Goal: Task Accomplishment & Management: Manage account settings

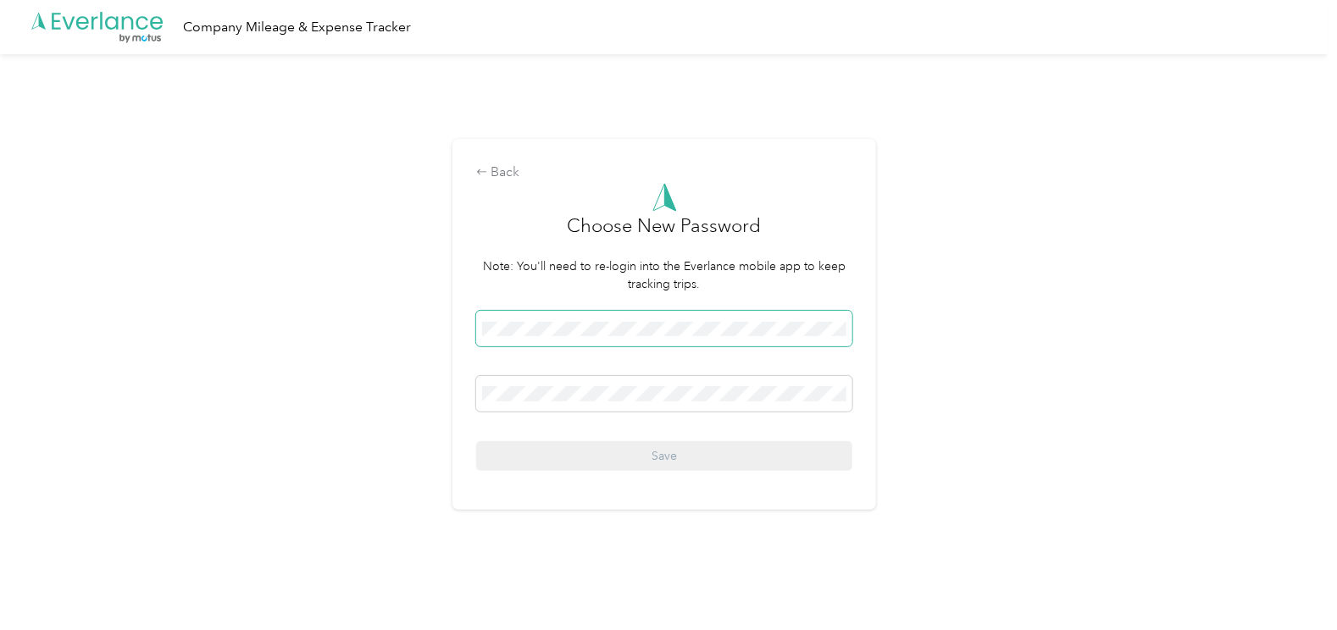
click at [225, 325] on div "Back Choose New Password Note: You'll need to re-login into the Everlance mobil…" at bounding box center [664, 331] width 1329 height 555
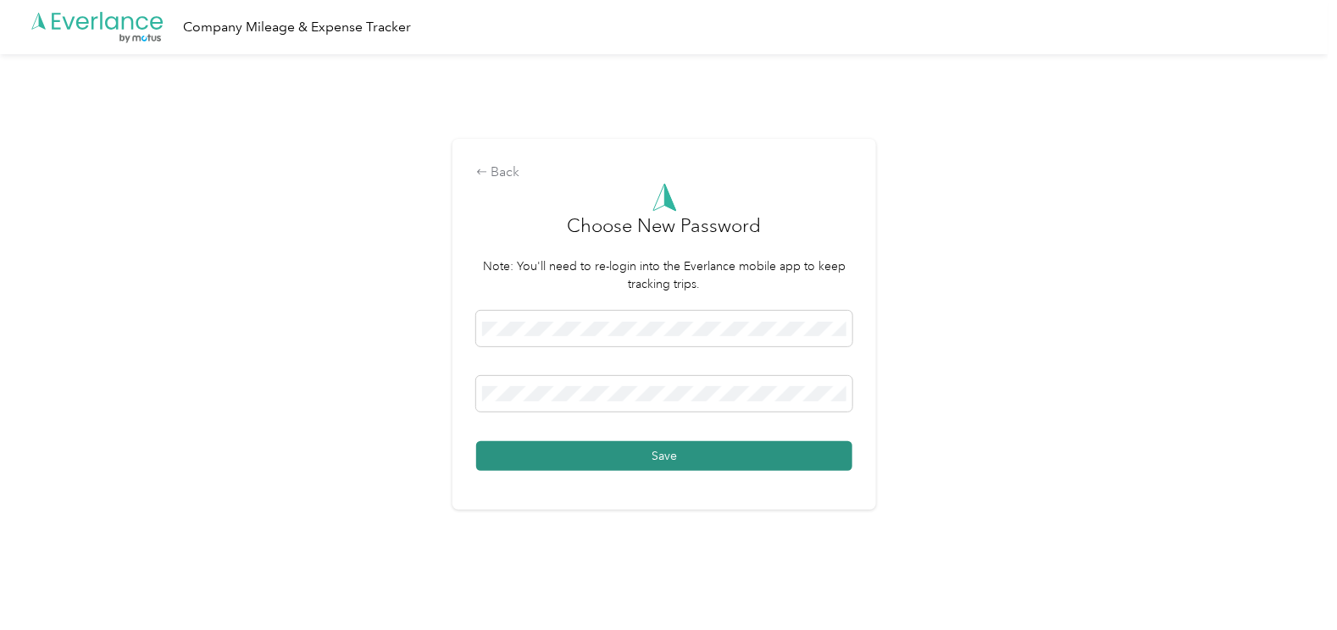
click at [674, 447] on button "Save" at bounding box center [664, 456] width 376 height 30
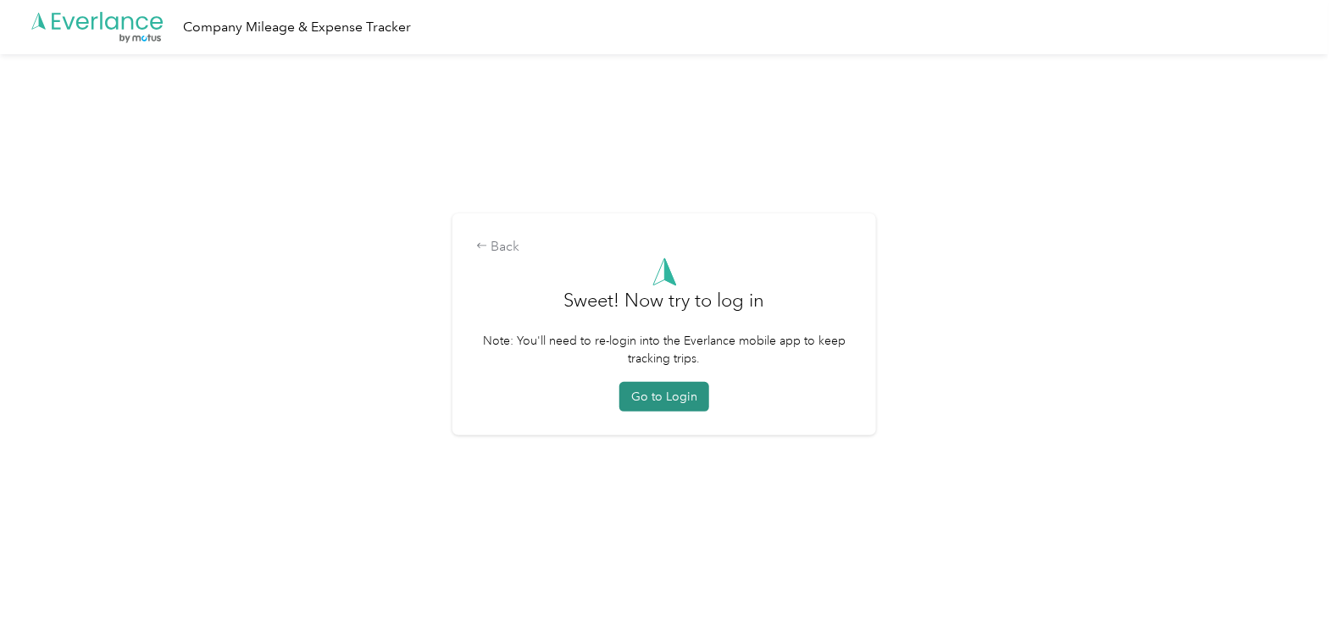
click at [677, 400] on button "Go to Login" at bounding box center [664, 397] width 90 height 30
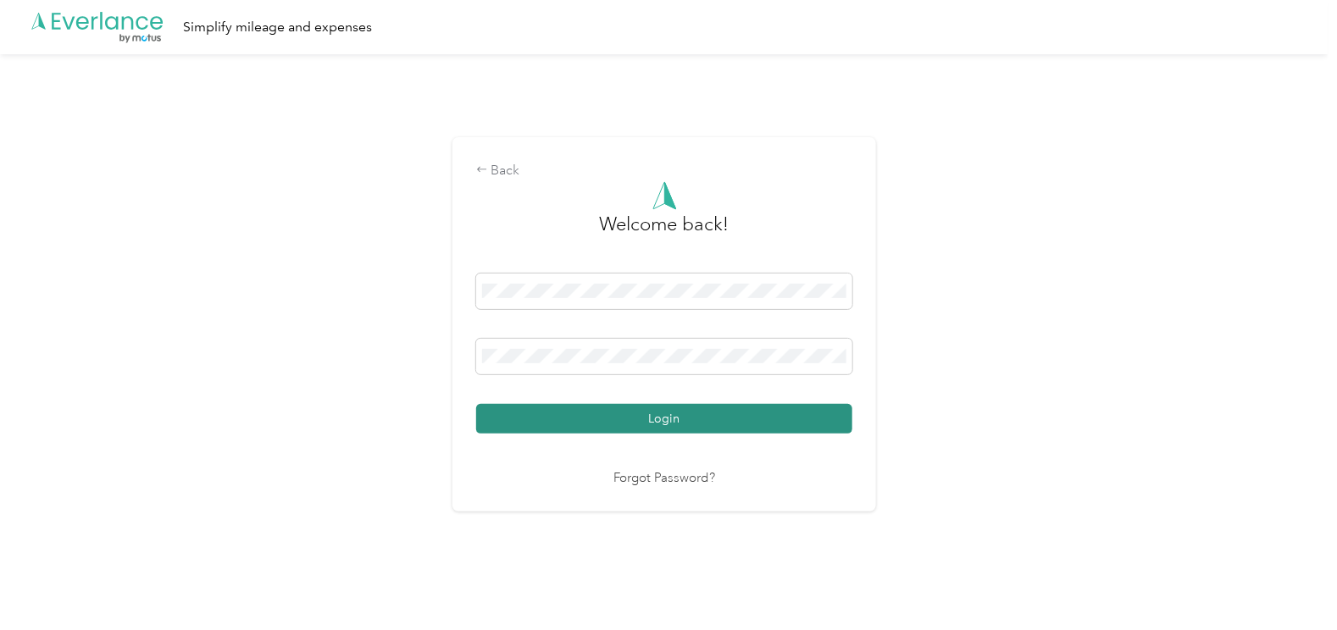
click at [842, 413] on button "Login" at bounding box center [664, 419] width 376 height 30
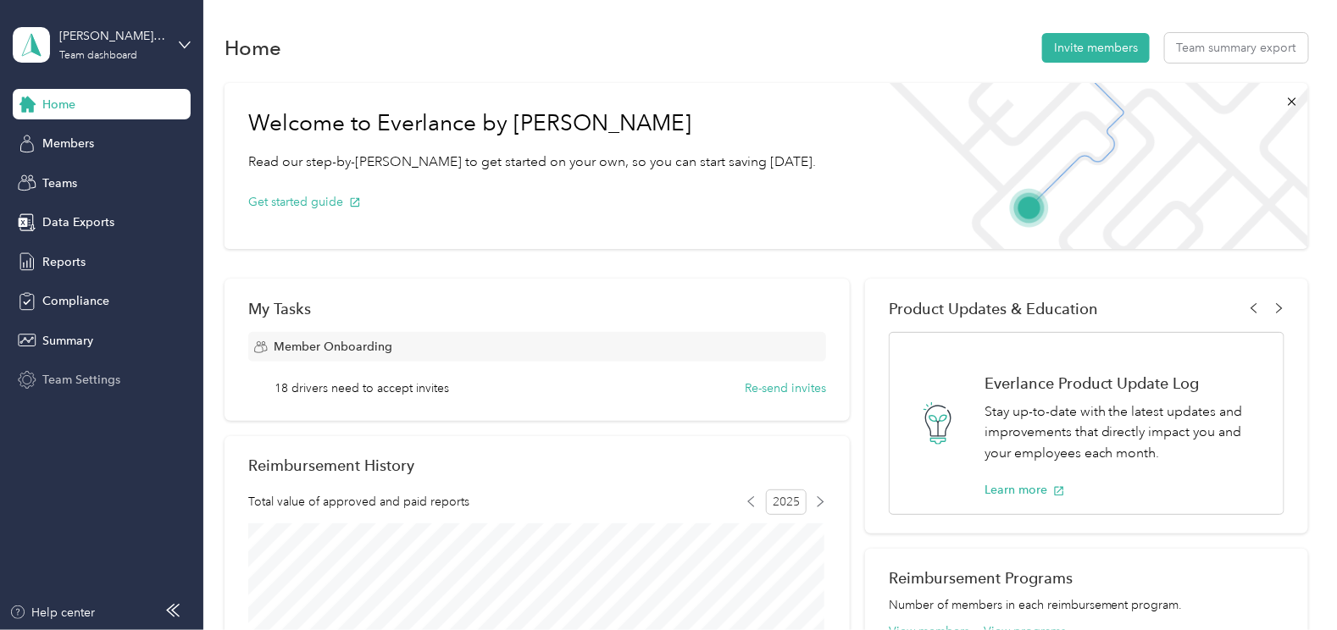
click at [76, 382] on span "Team Settings" at bounding box center [81, 380] width 78 height 18
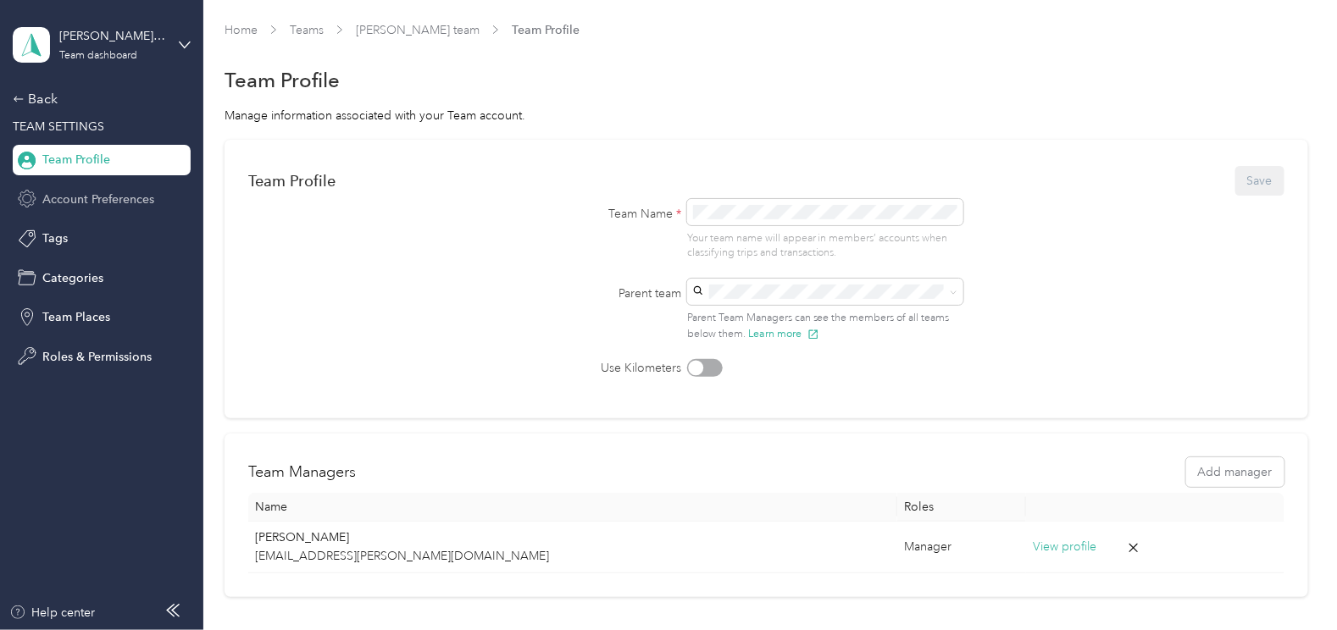
click at [117, 191] on span "Account Preferences" at bounding box center [98, 200] width 112 height 18
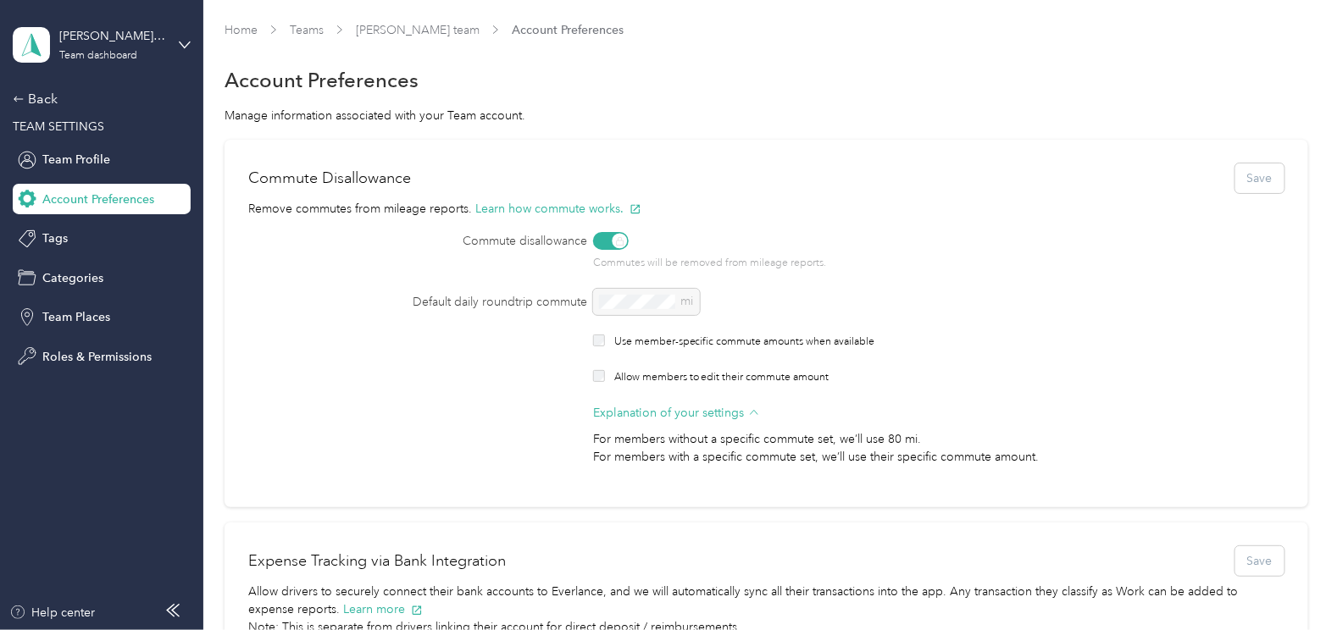
click at [637, 303] on div "mi" at bounding box center [895, 302] width 604 height 26
click at [75, 241] on div "Tags" at bounding box center [102, 239] width 178 height 31
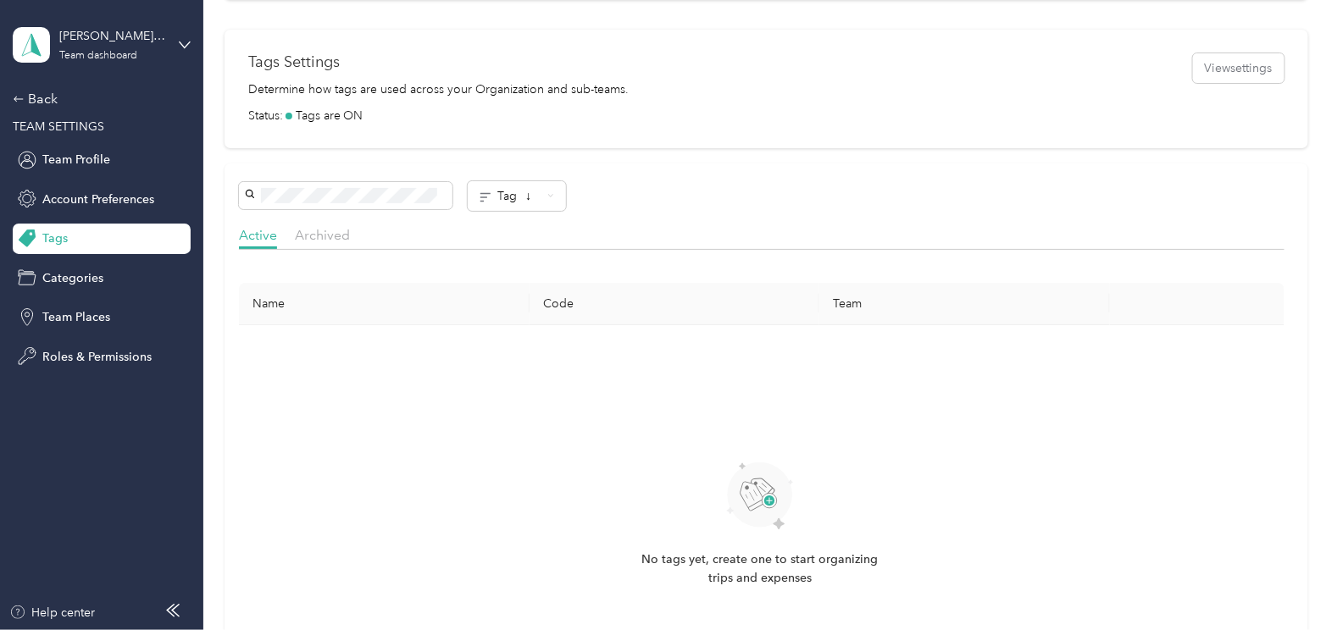
scroll to position [616, 0]
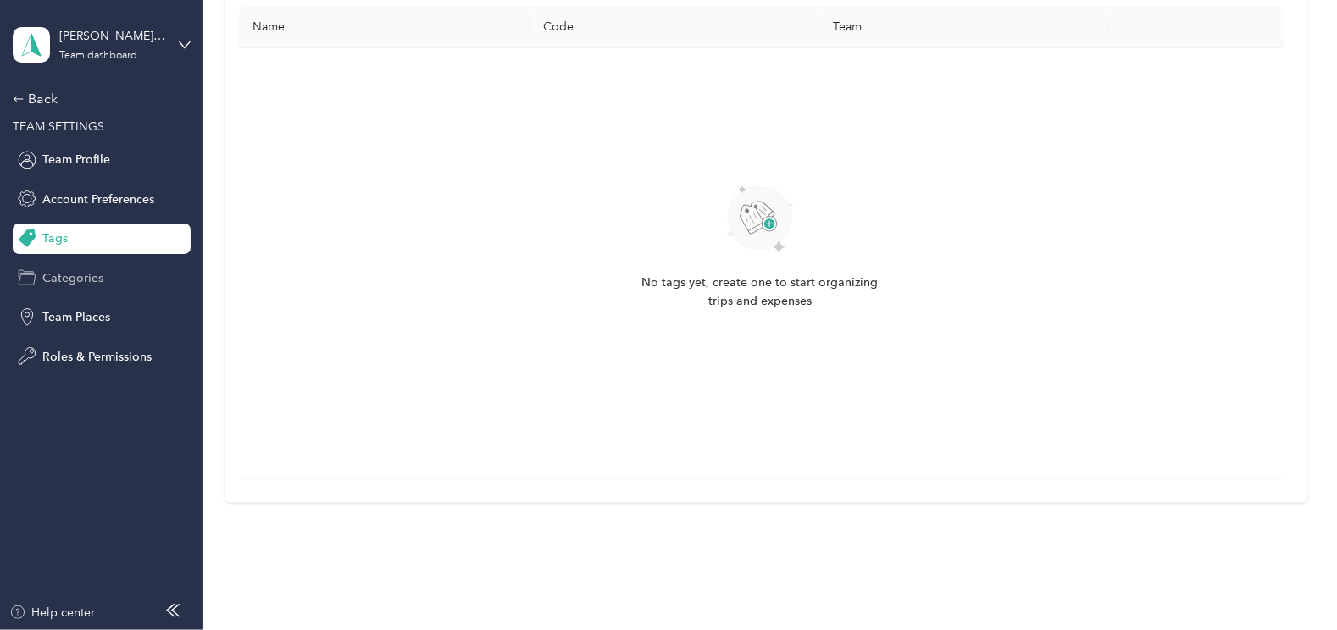
click at [74, 277] on span "Categories" at bounding box center [72, 278] width 61 height 18
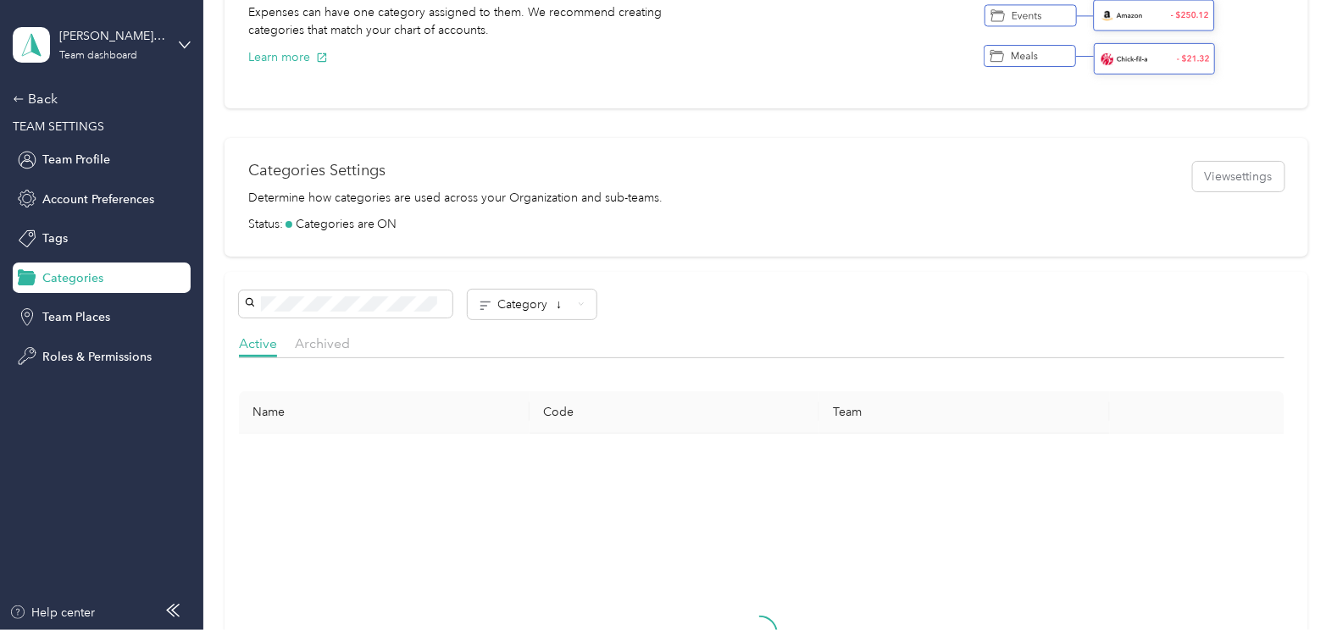
scroll to position [616, 0]
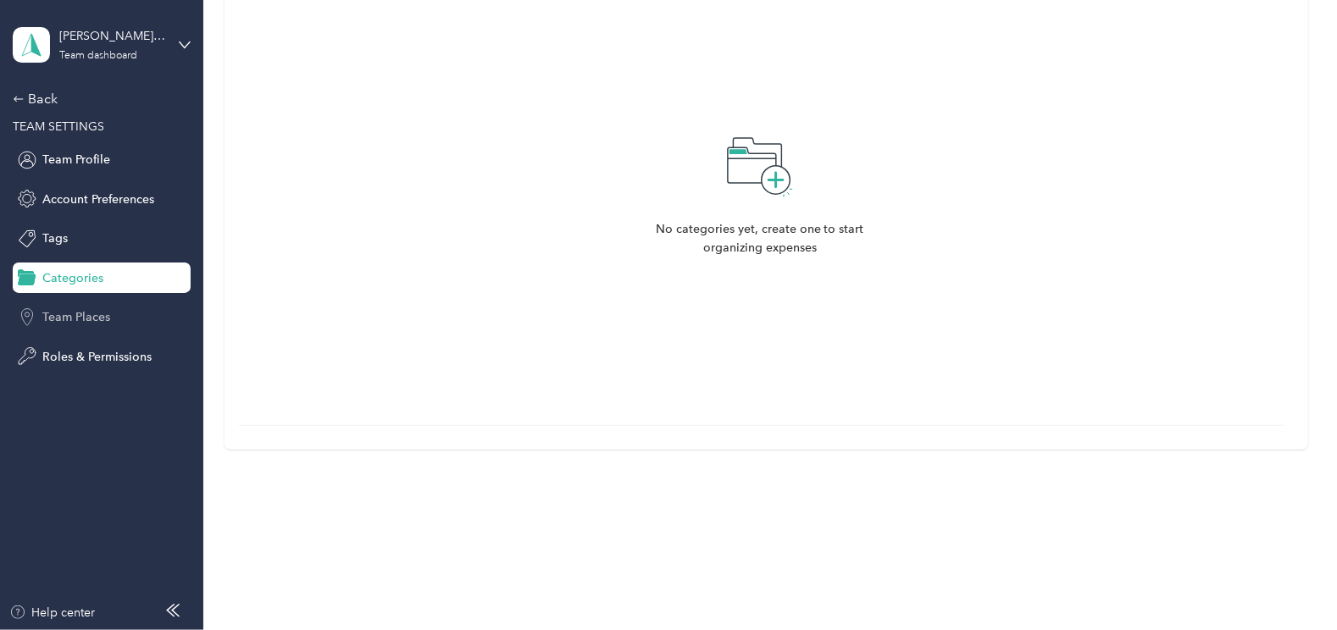
click at [104, 314] on span "Team Places" at bounding box center [76, 317] width 68 height 18
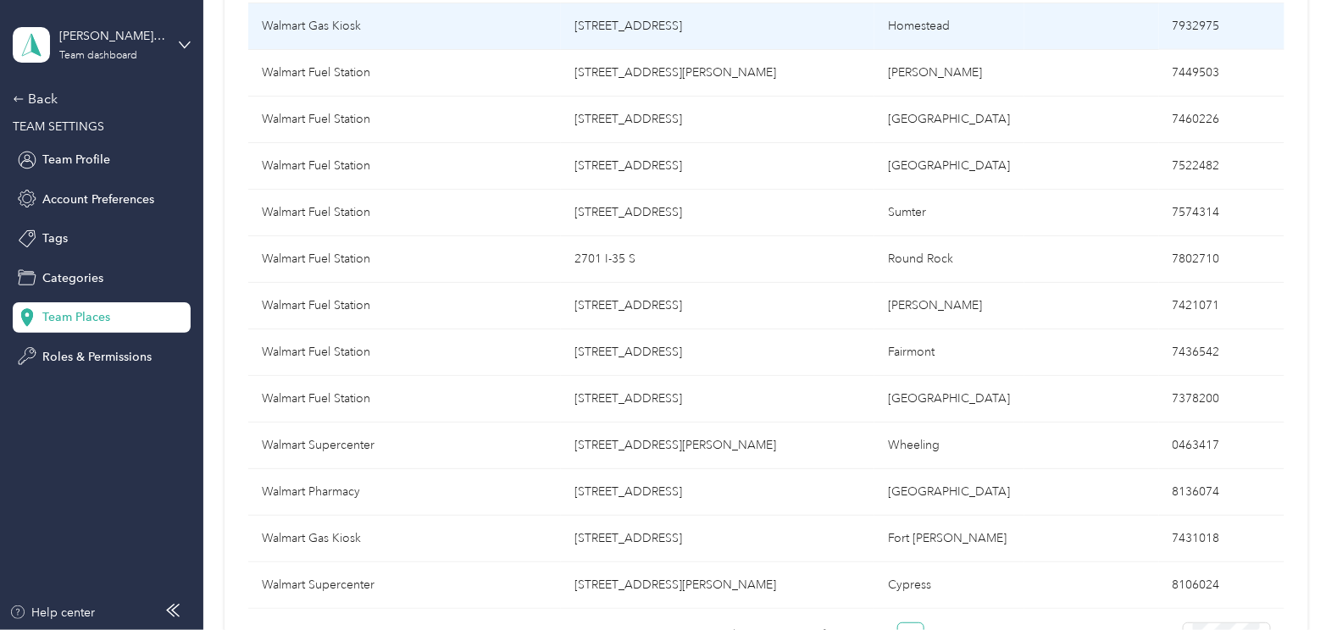
scroll to position [924, 0]
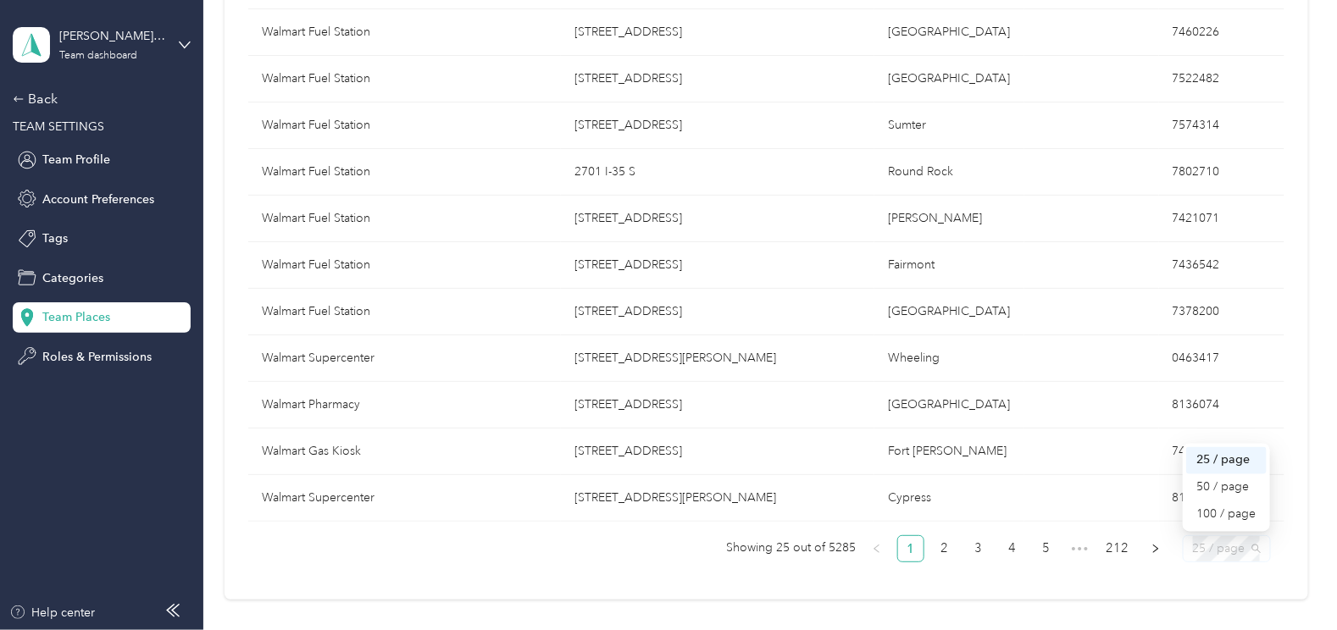
click at [1232, 541] on span "25 / page" at bounding box center [1227, 548] width 68 height 25
click at [1232, 510] on div "100 / page" at bounding box center [1226, 515] width 60 height 19
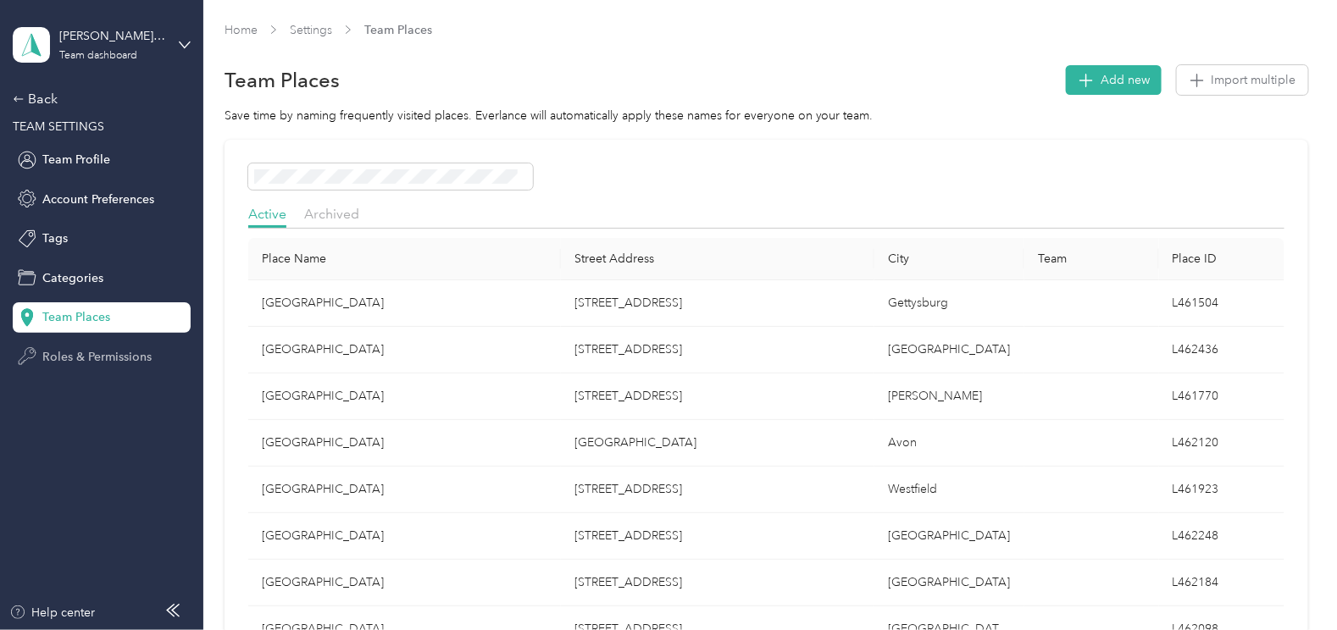
click at [79, 352] on span "Roles & Permissions" at bounding box center [96, 357] width 109 height 18
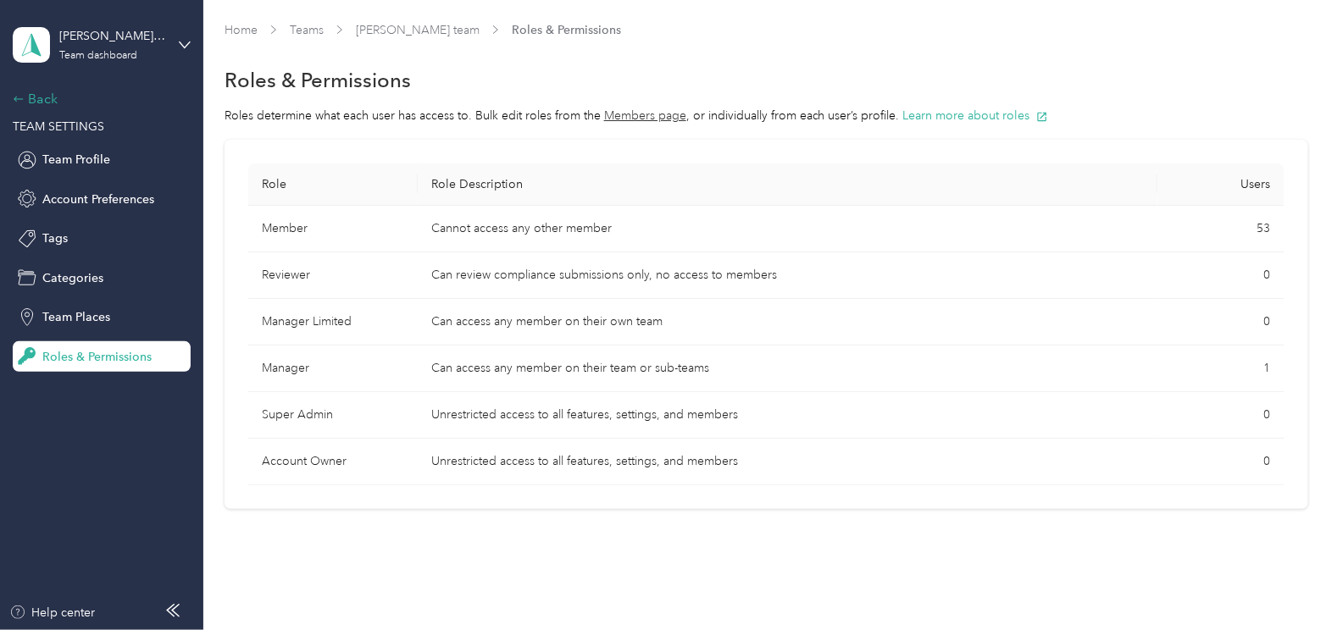
click at [29, 104] on div "Back" at bounding box center [97, 99] width 169 height 20
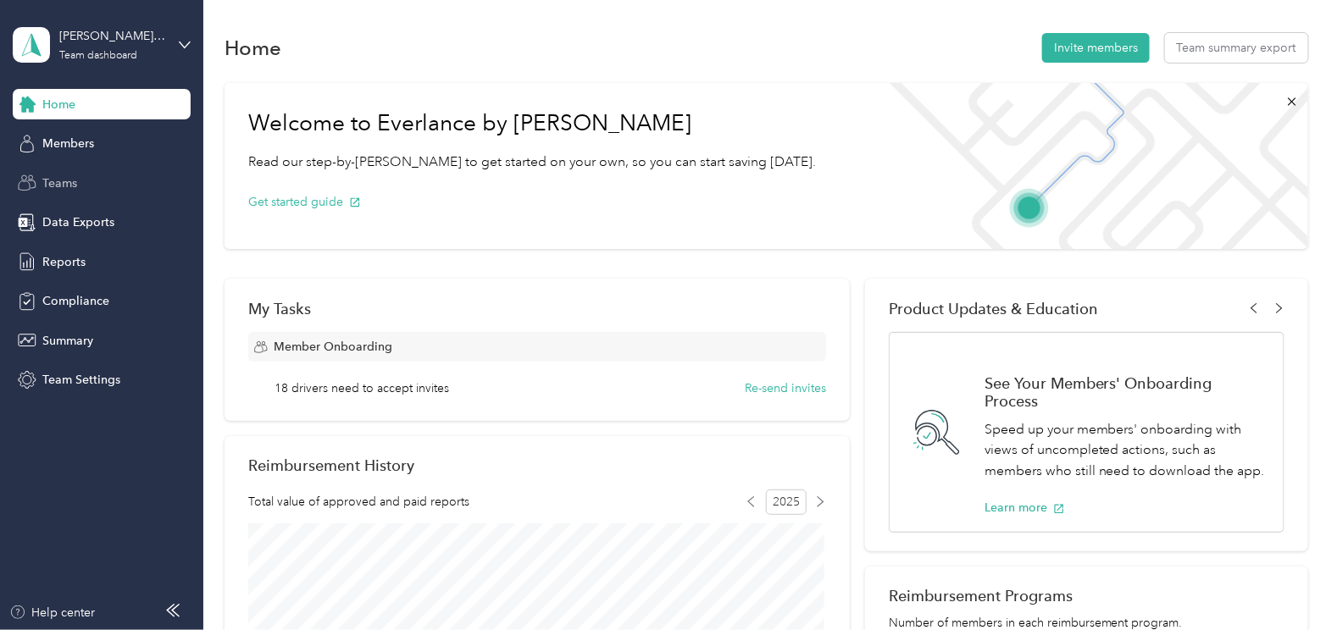
click at [64, 182] on span "Teams" at bounding box center [59, 184] width 35 height 18
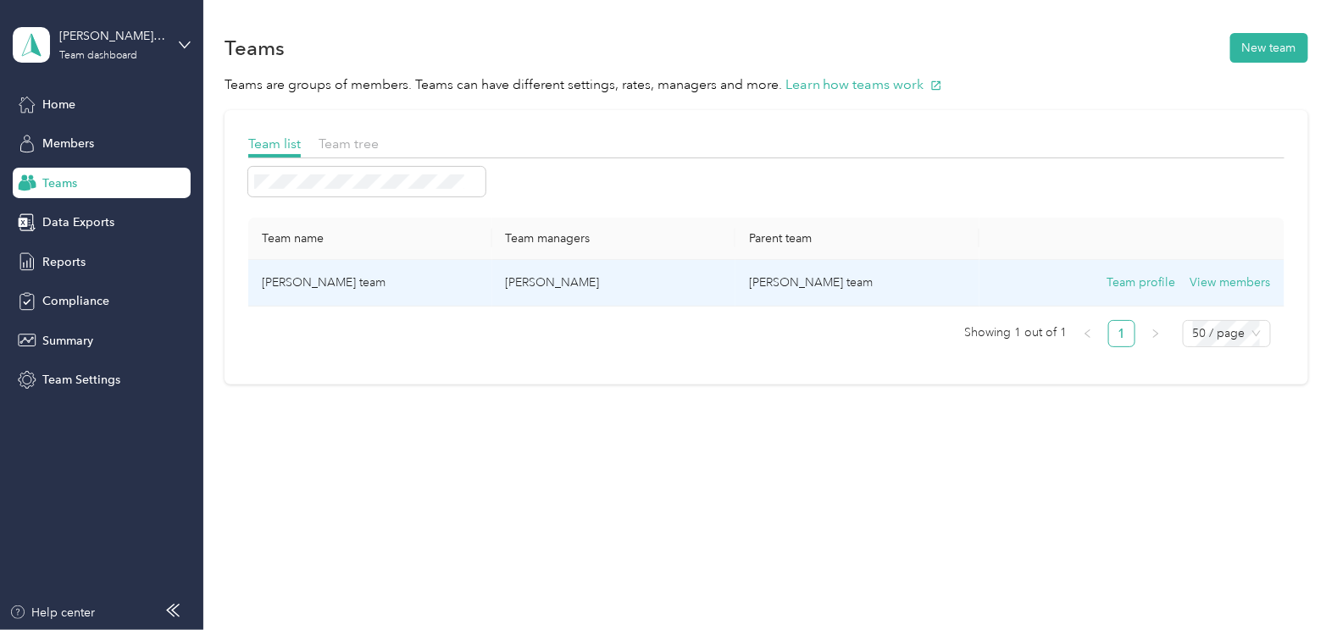
click at [342, 283] on td "[PERSON_NAME] team" at bounding box center [370, 283] width 244 height 47
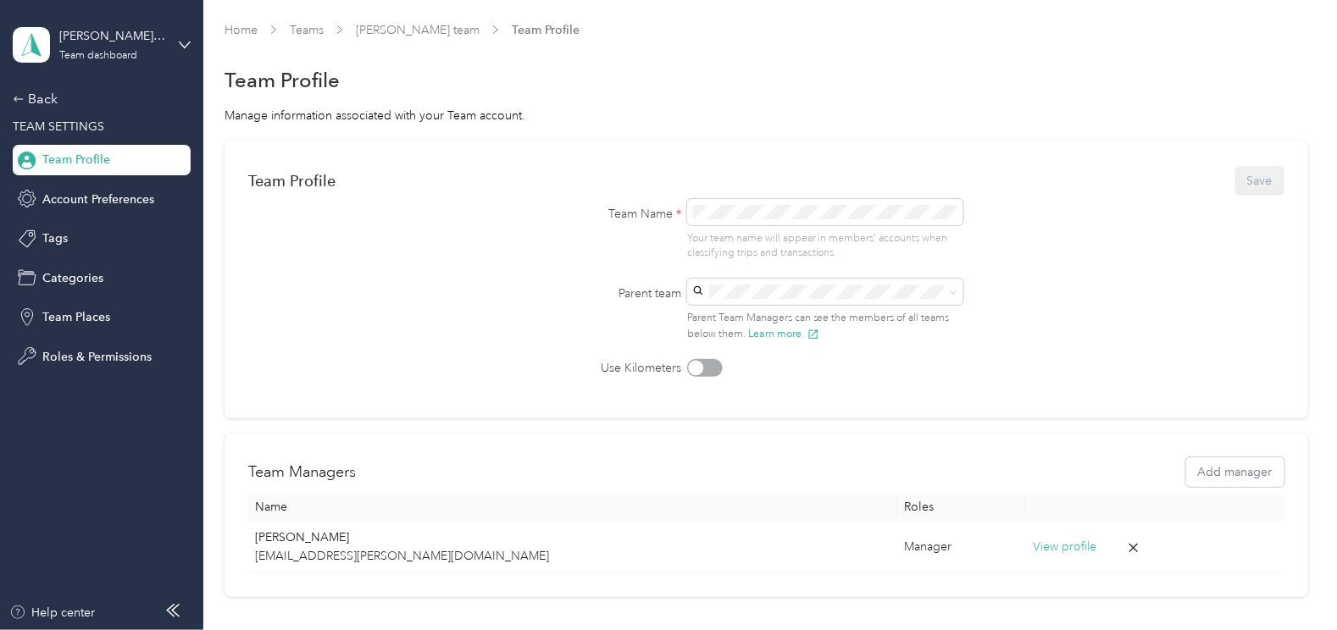
click at [71, 125] on span "TEAM SETTINGS" at bounding box center [59, 126] width 92 height 14
click at [31, 97] on div "Back" at bounding box center [97, 99] width 169 height 20
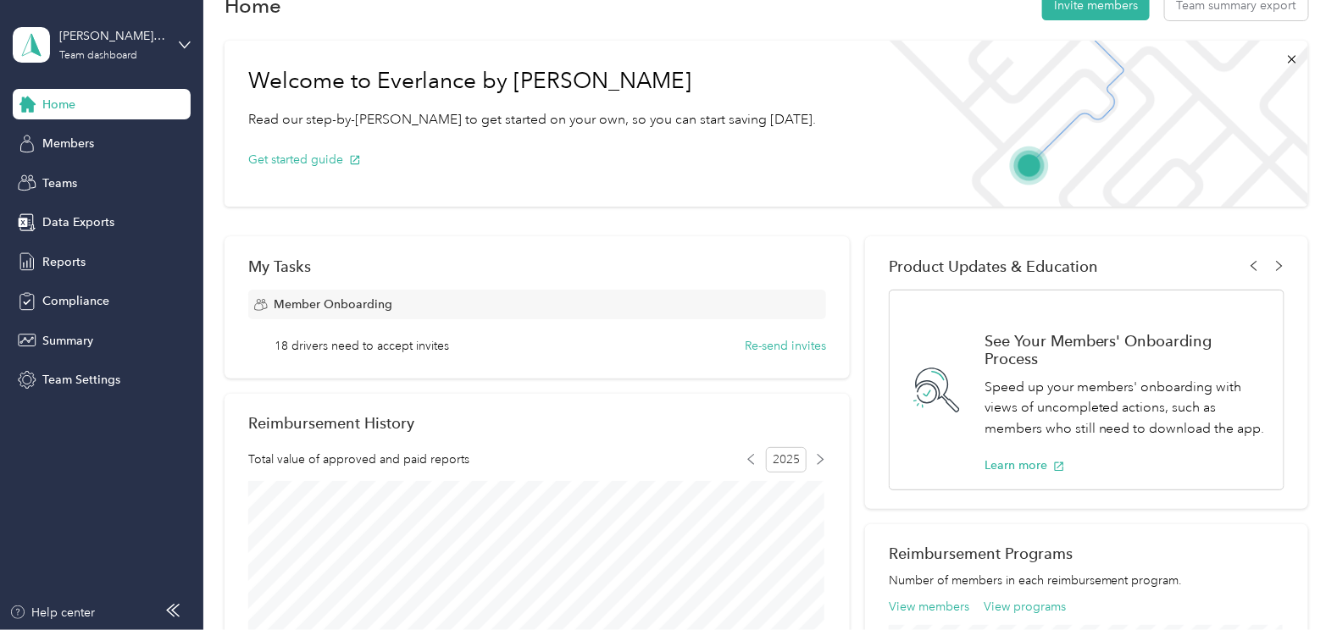
scroll to position [76, 0]
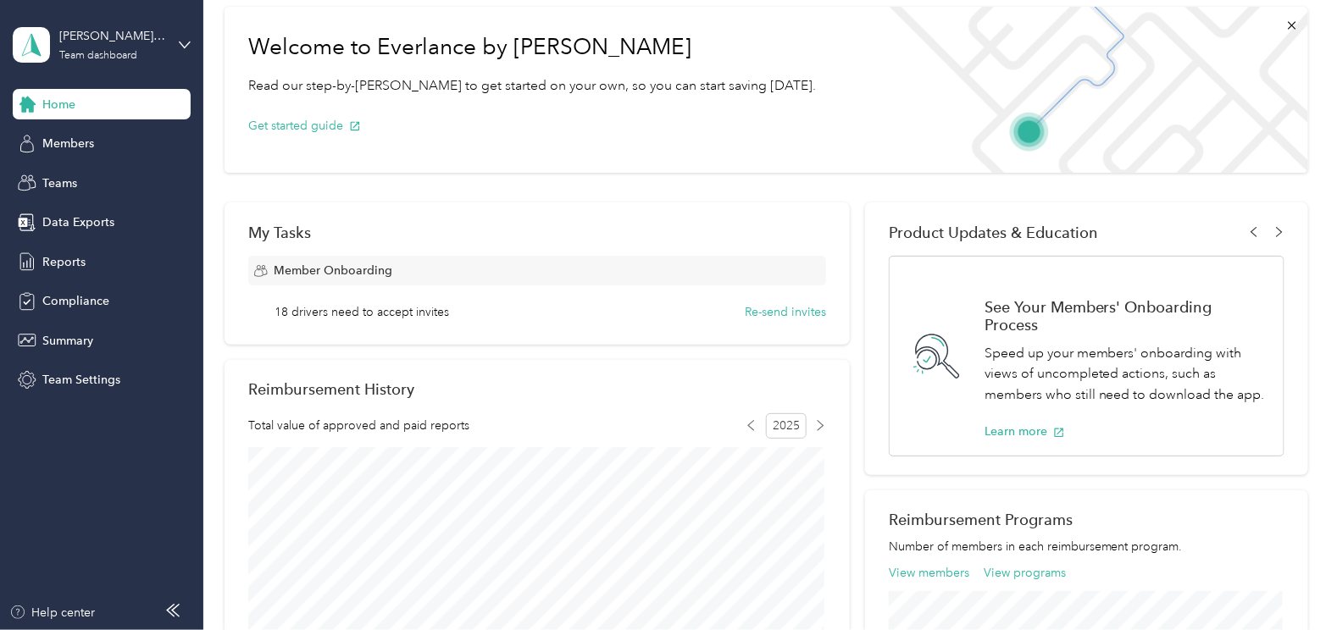
click at [1080, 318] on h1 "See Your Members' Onboarding Process" at bounding box center [1125, 316] width 281 height 36
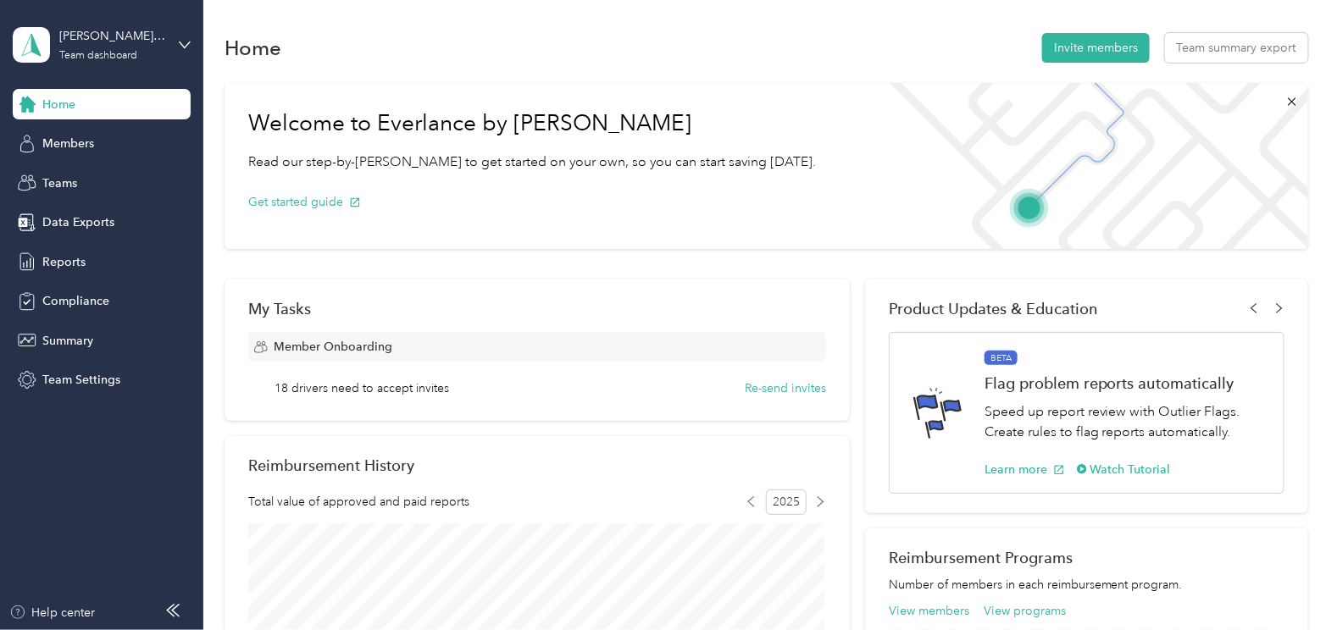
scroll to position [0, 0]
click at [1276, 309] on icon at bounding box center [1278, 307] width 11 height 11
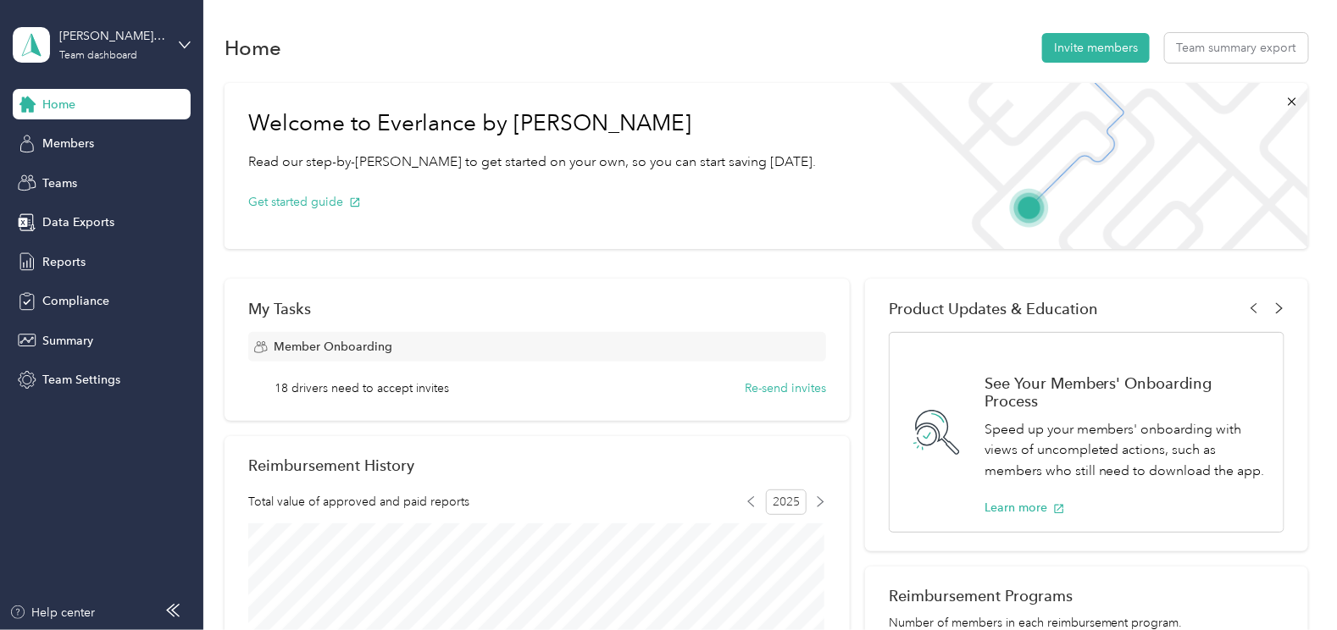
click at [1276, 309] on icon at bounding box center [1278, 307] width 11 height 11
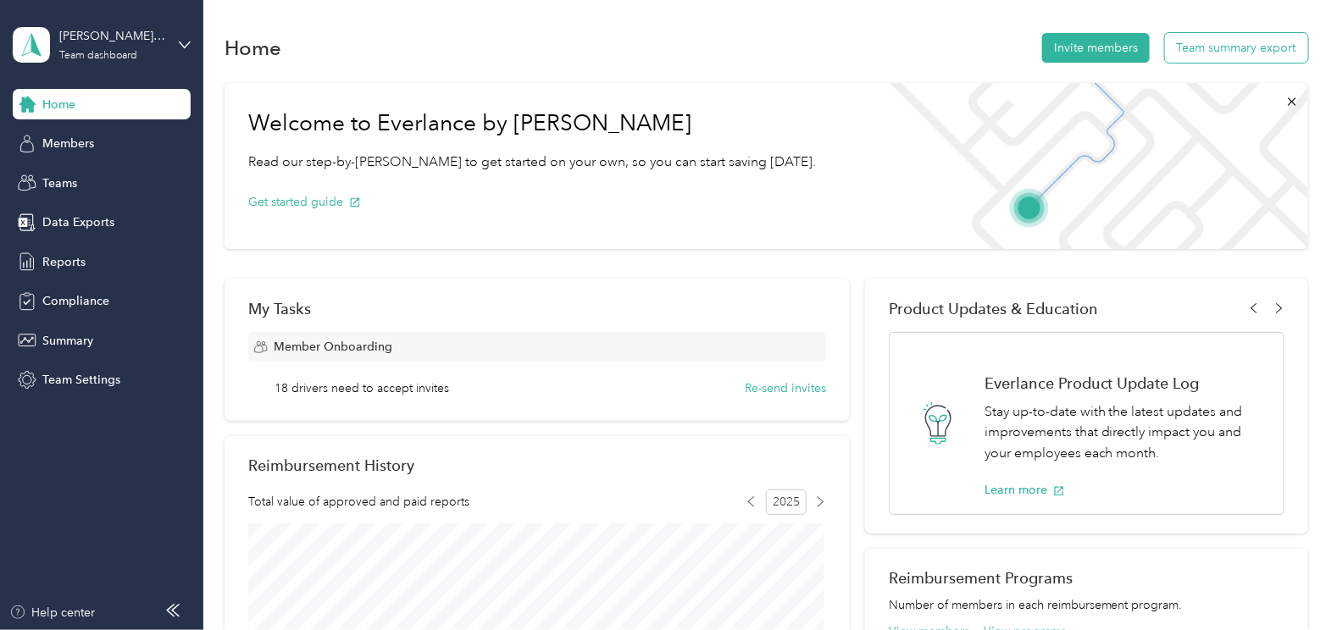
click at [1207, 49] on button "Team summary export" at bounding box center [1236, 48] width 143 height 30
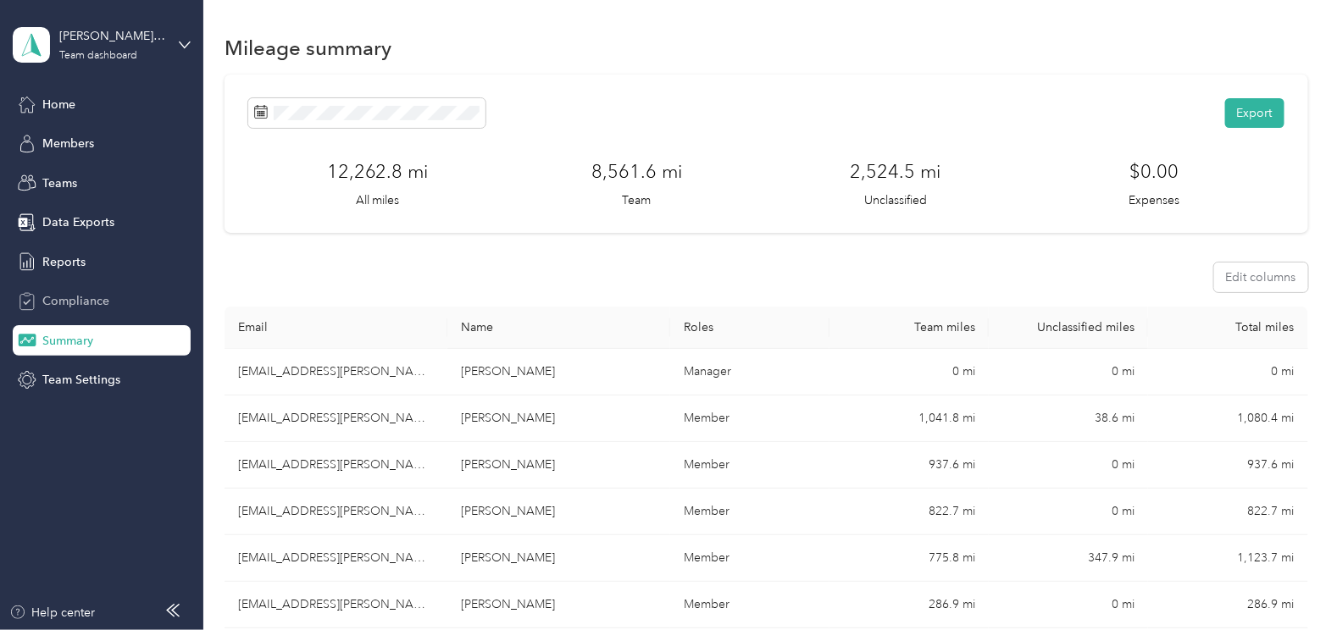
click at [97, 302] on span "Compliance" at bounding box center [75, 301] width 67 height 18
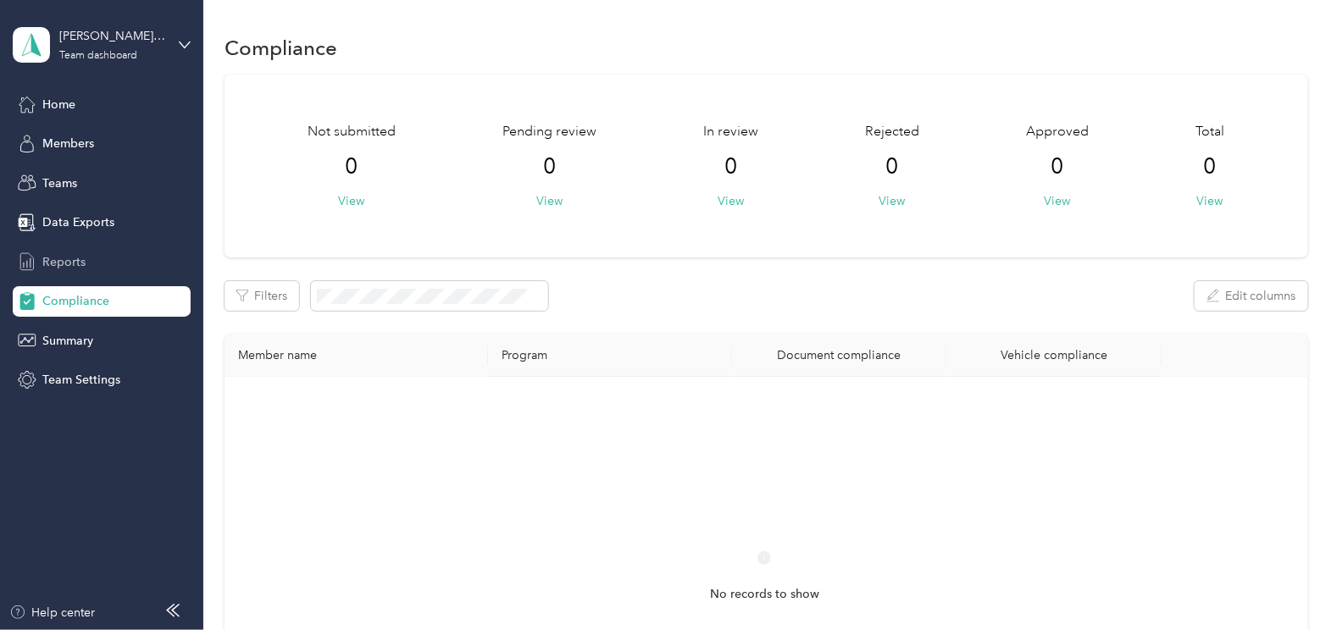
click at [64, 258] on span "Reports" at bounding box center [63, 262] width 43 height 18
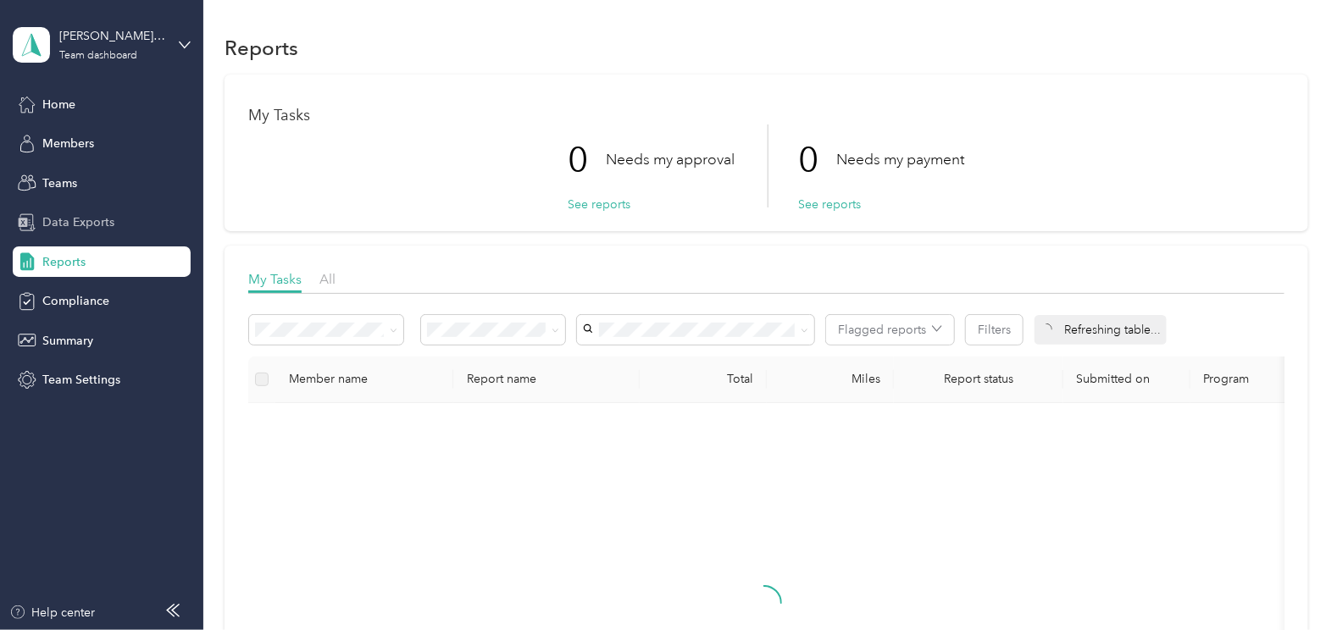
click at [64, 224] on span "Data Exports" at bounding box center [78, 223] width 72 height 18
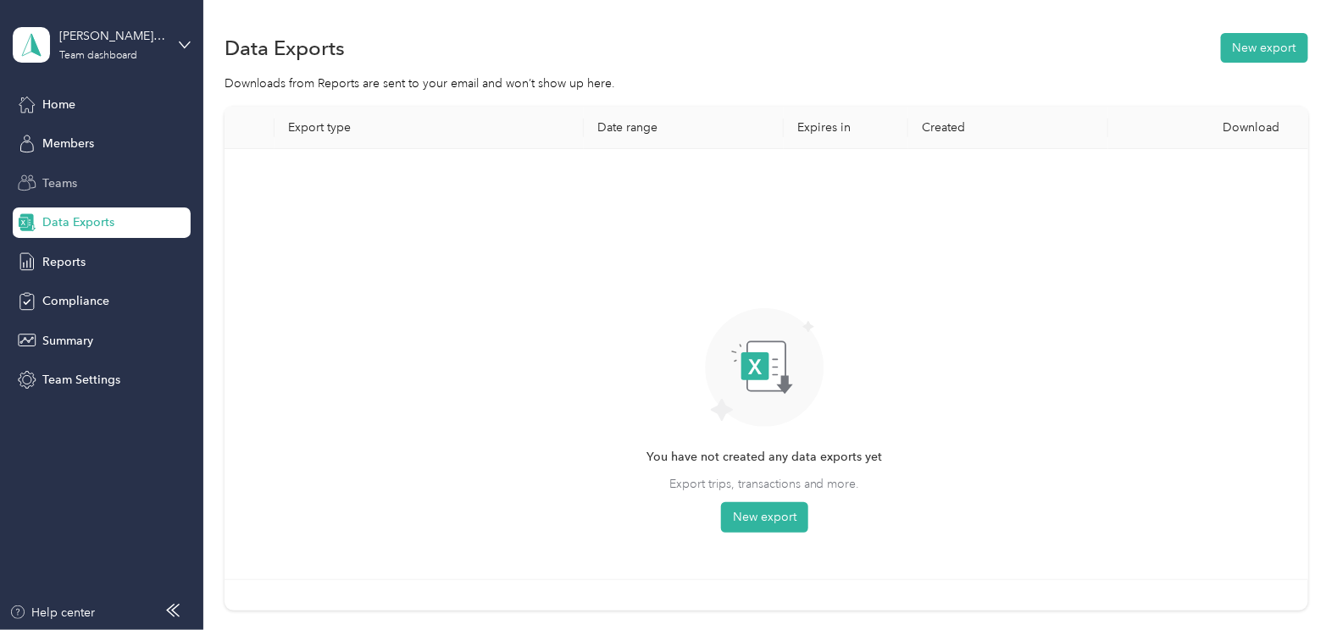
click at [60, 181] on span "Teams" at bounding box center [59, 184] width 35 height 18
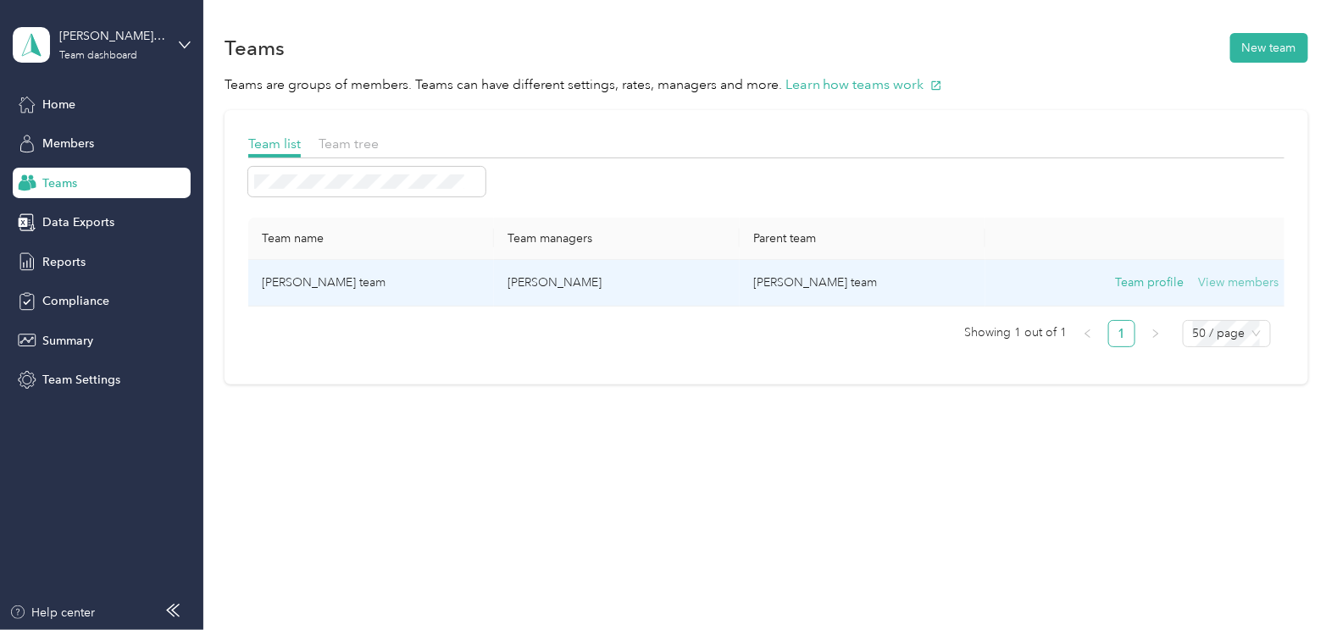
click at [1217, 284] on button "View members" at bounding box center [1239, 283] width 80 height 19
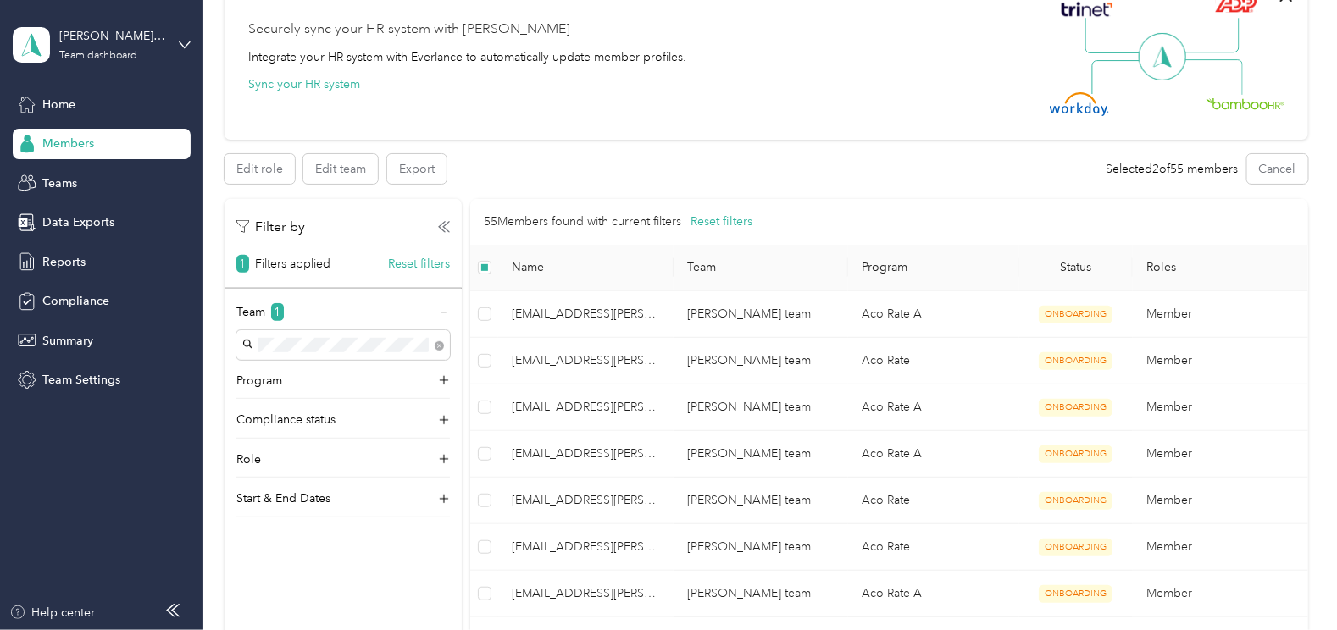
scroll to position [108, 0]
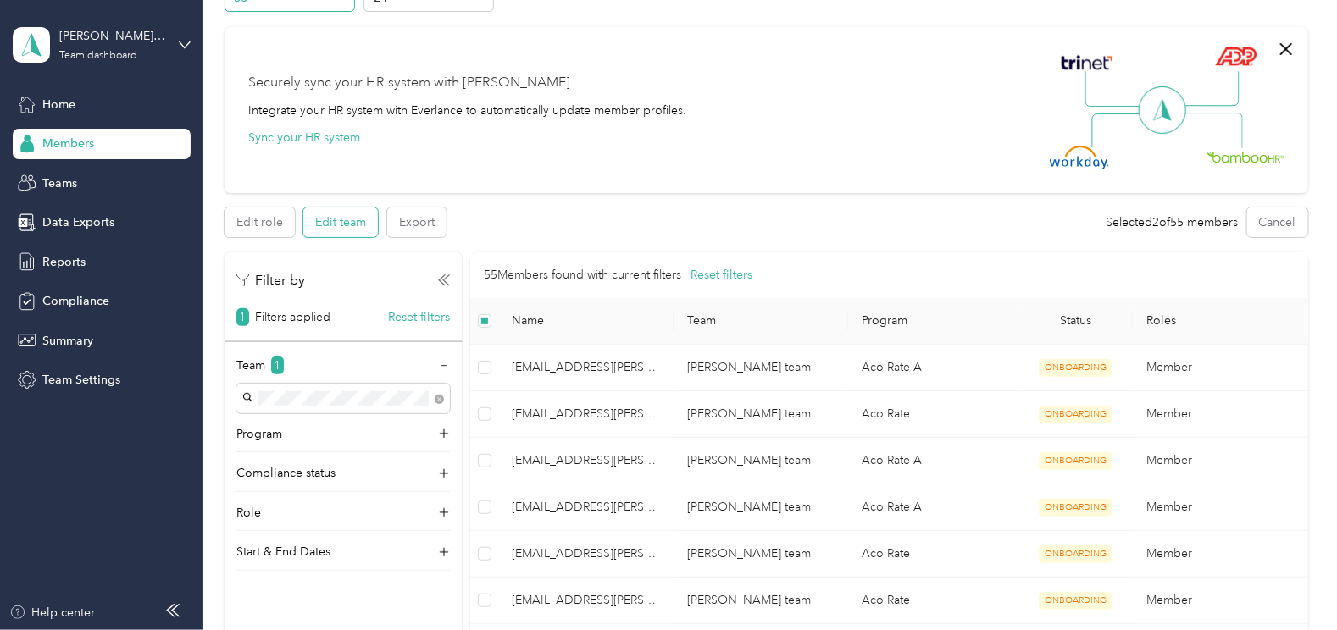
click at [346, 225] on button "Edit team" at bounding box center [340, 223] width 75 height 30
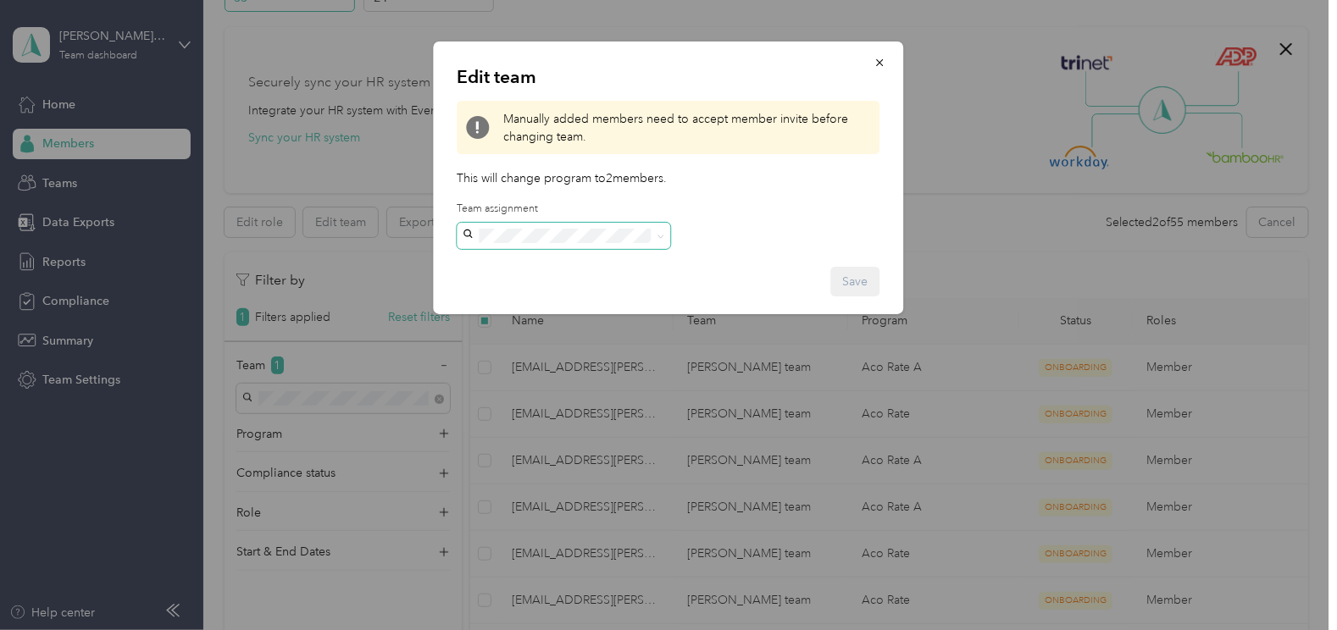
click at [653, 239] on span at bounding box center [659, 236] width 14 height 12
click at [879, 59] on span "button" at bounding box center [880, 62] width 12 height 14
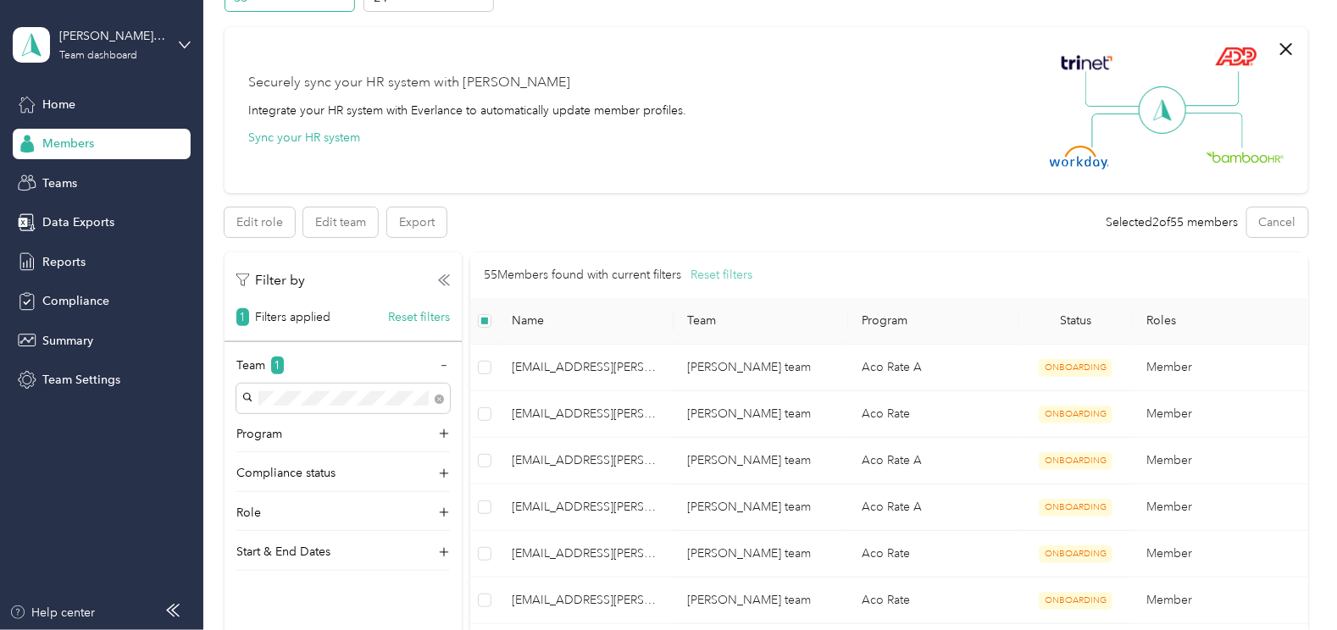
click at [722, 272] on button "Reset filters" at bounding box center [722, 275] width 62 height 19
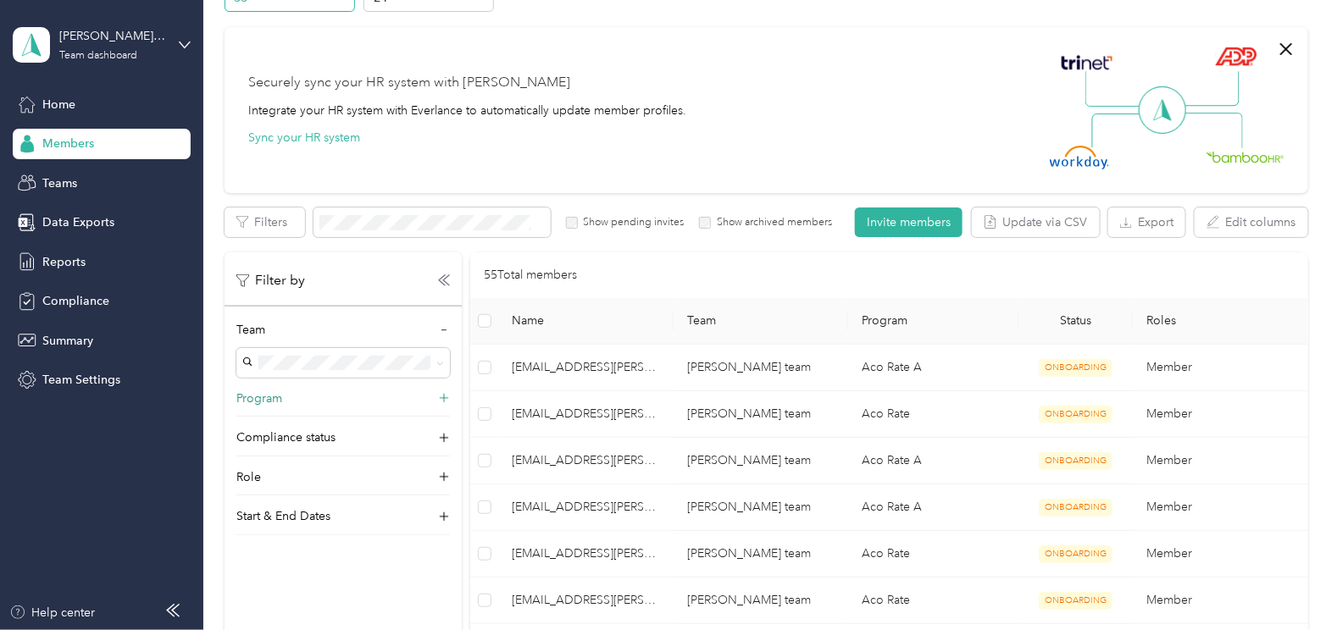
click at [288, 401] on div "Program" at bounding box center [343, 403] width 214 height 27
click at [276, 463] on p "Compliance status" at bounding box center [285, 467] width 99 height 18
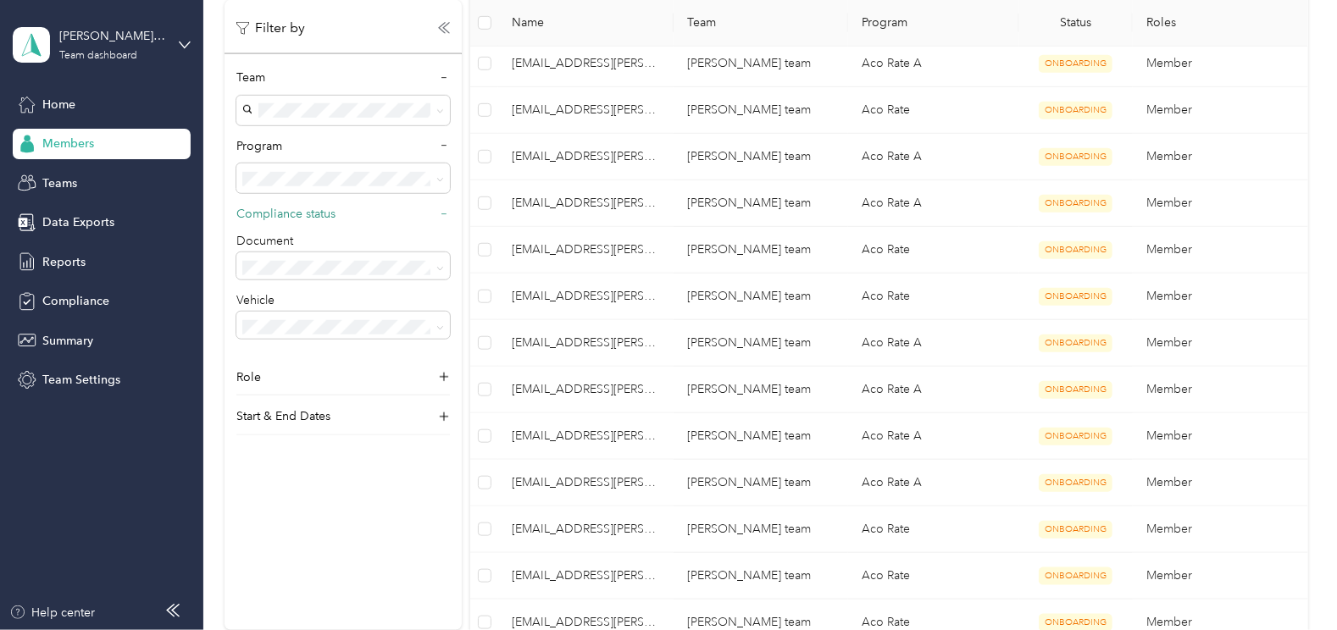
scroll to position [417, 0]
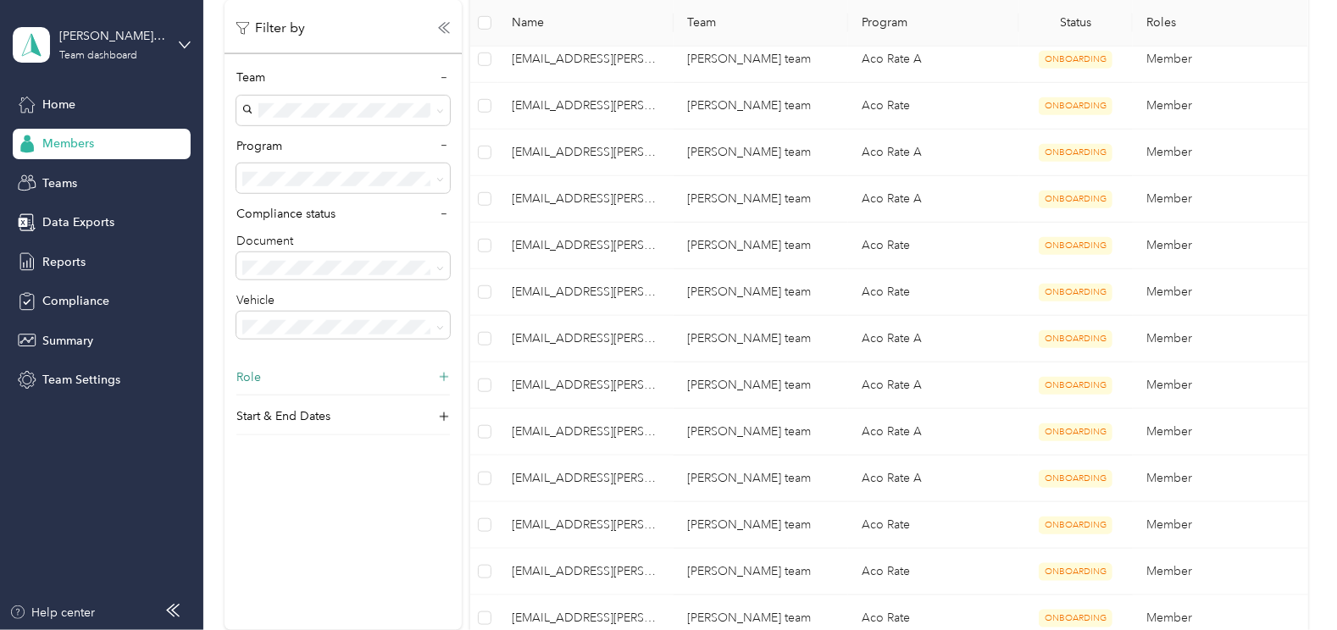
click at [282, 384] on div "Role" at bounding box center [343, 382] width 214 height 27
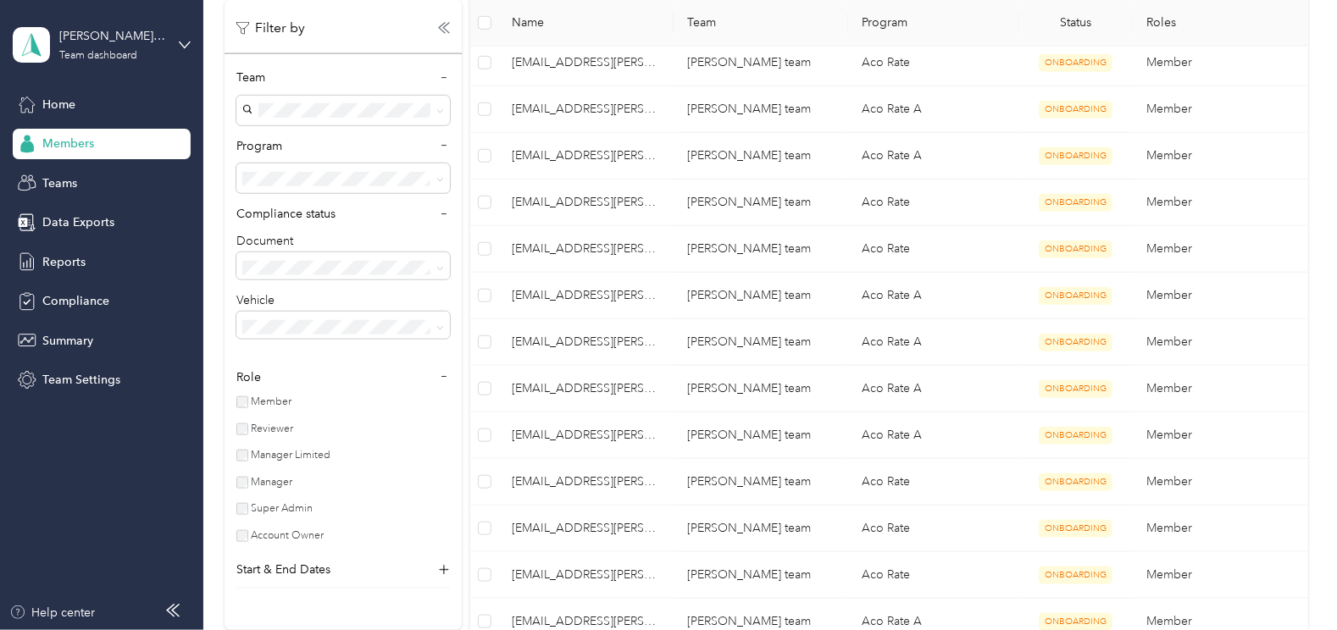
scroll to position [648, 0]
click at [316, 568] on p "Start & End Dates" at bounding box center [283, 571] width 94 height 18
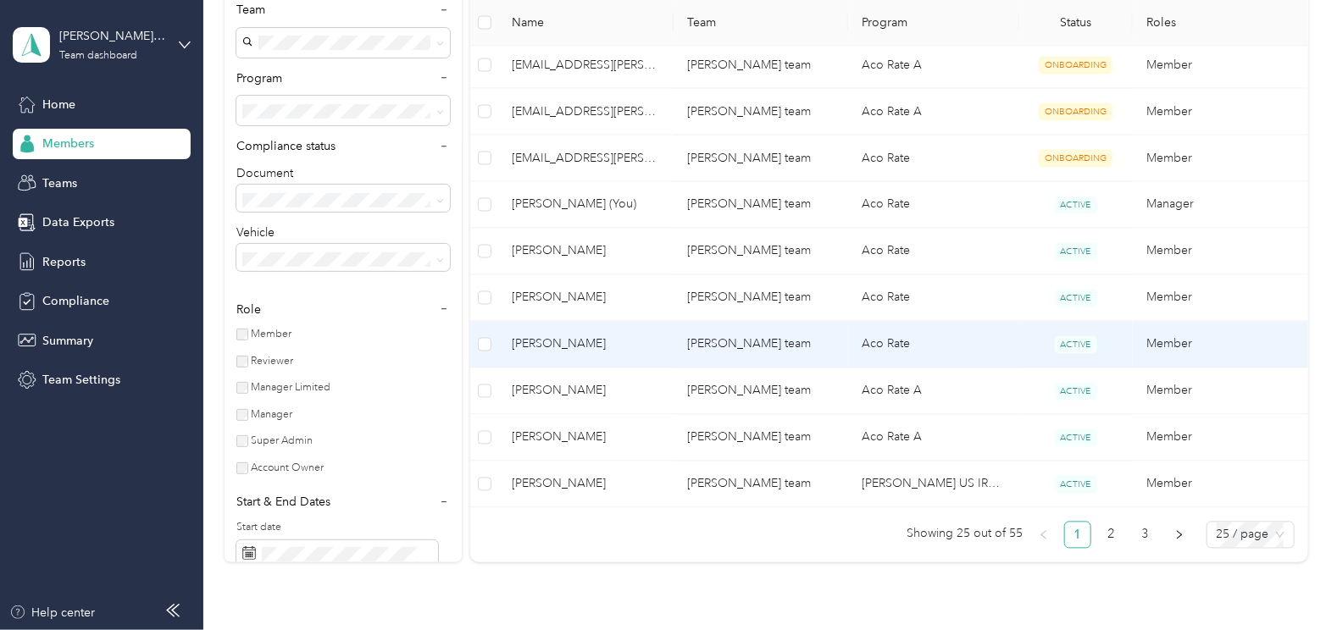
scroll to position [1227, 0]
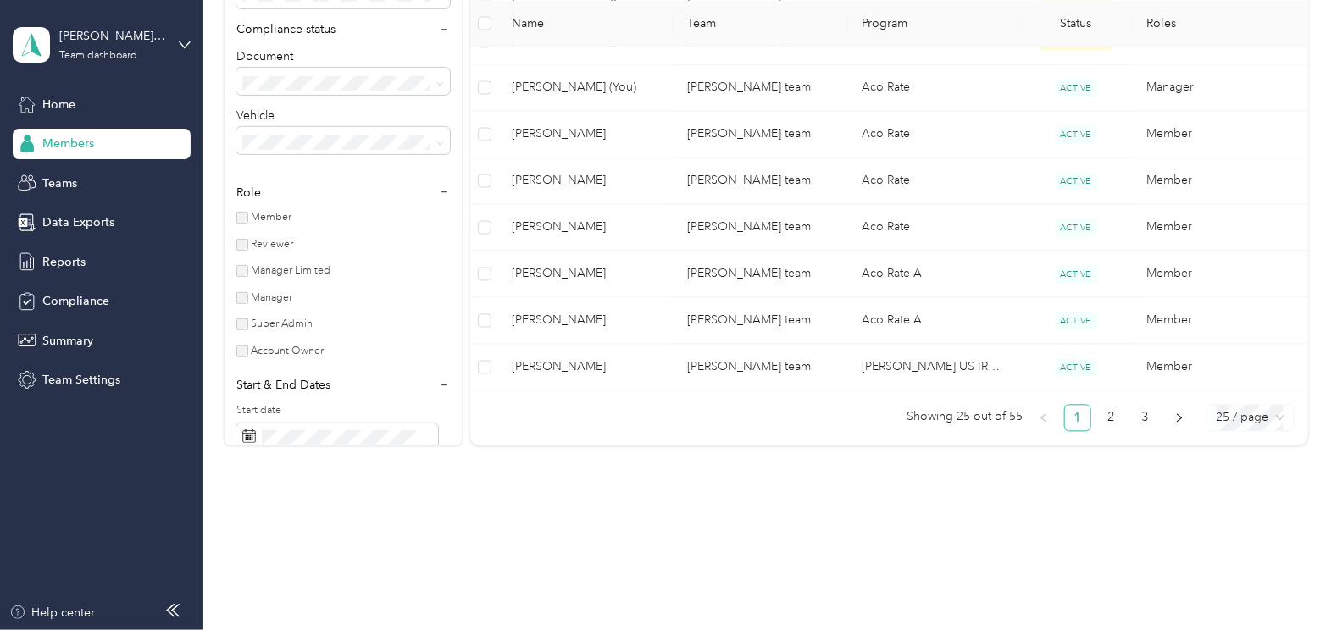
click at [1228, 415] on span "25 / page" at bounding box center [1251, 418] width 68 height 25
click at [1226, 497] on div "100 / page" at bounding box center [1250, 506] width 60 height 19
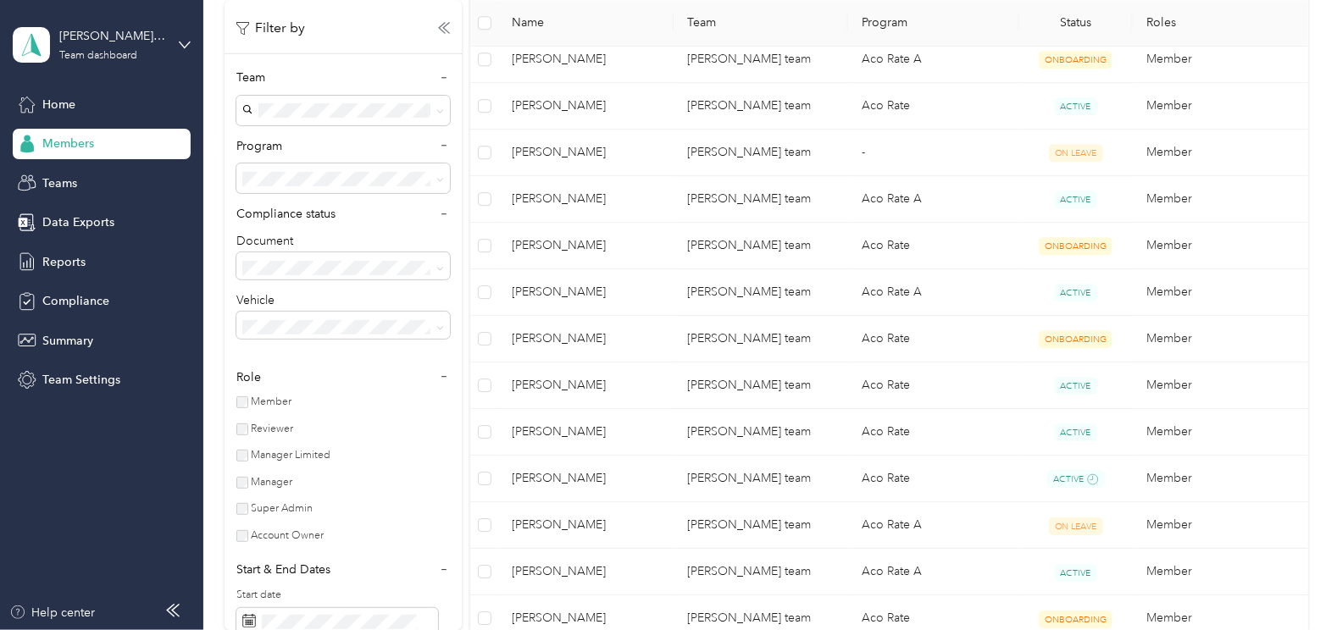
scroll to position [1775, 0]
